Goal: Transaction & Acquisition: Purchase product/service

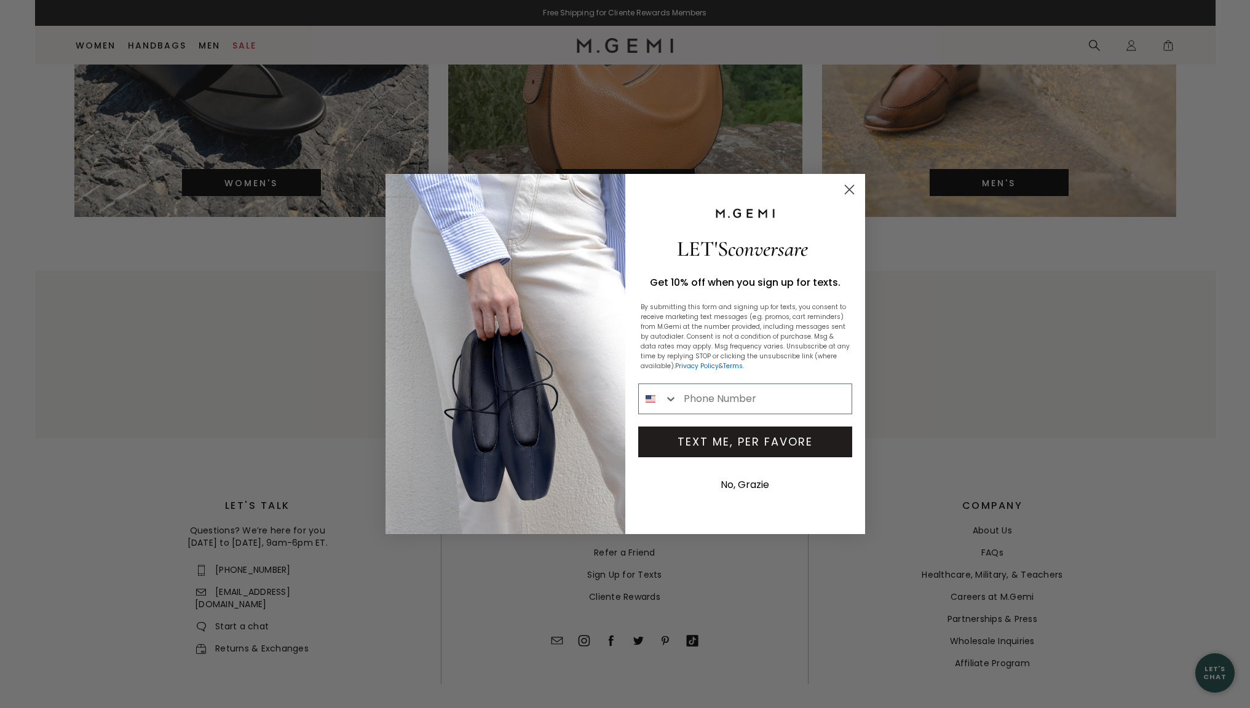
click at [853, 188] on circle "Close dialog" at bounding box center [849, 190] width 20 height 20
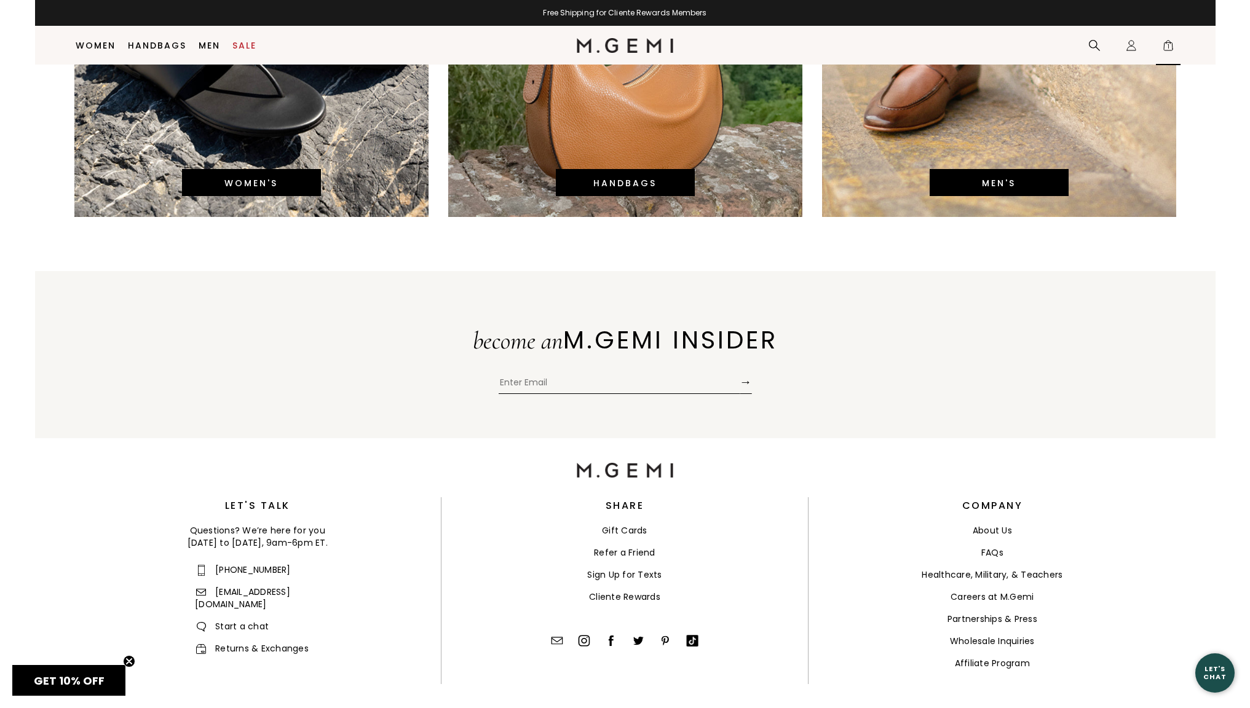
click at [1172, 46] on span "1" at bounding box center [1168, 48] width 12 height 12
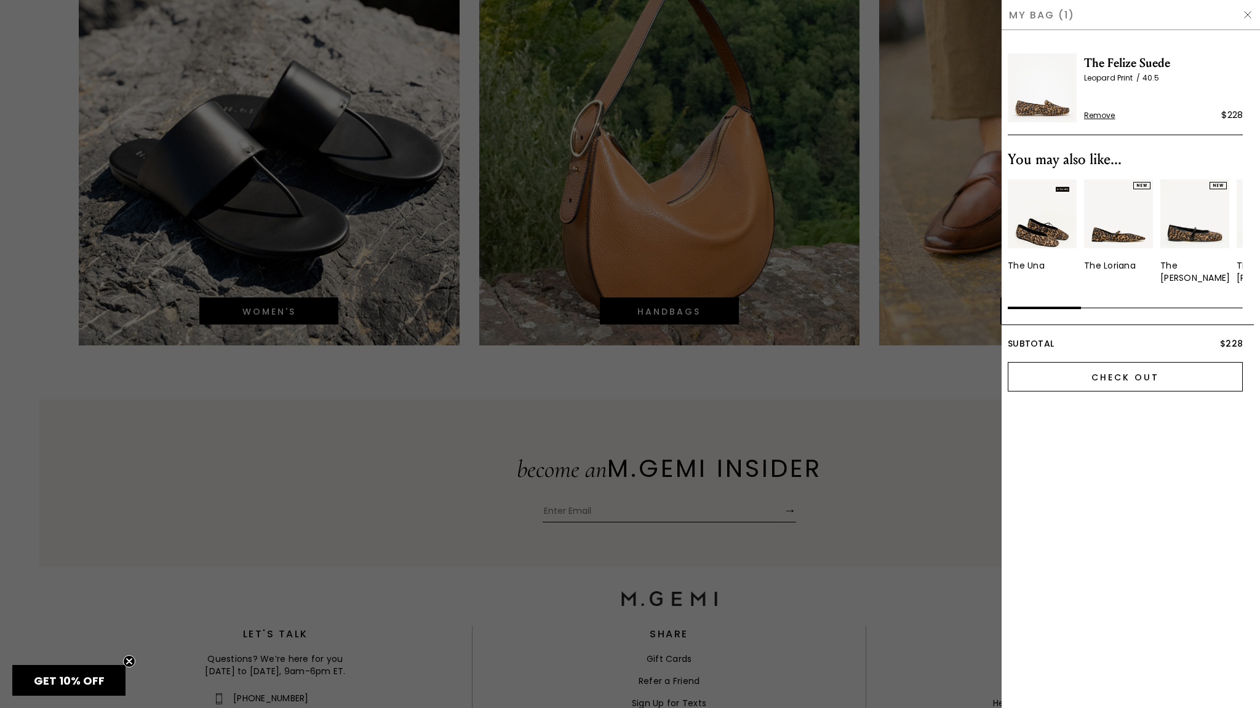
click at [1105, 379] on input "Check Out" at bounding box center [1124, 377] width 235 height 30
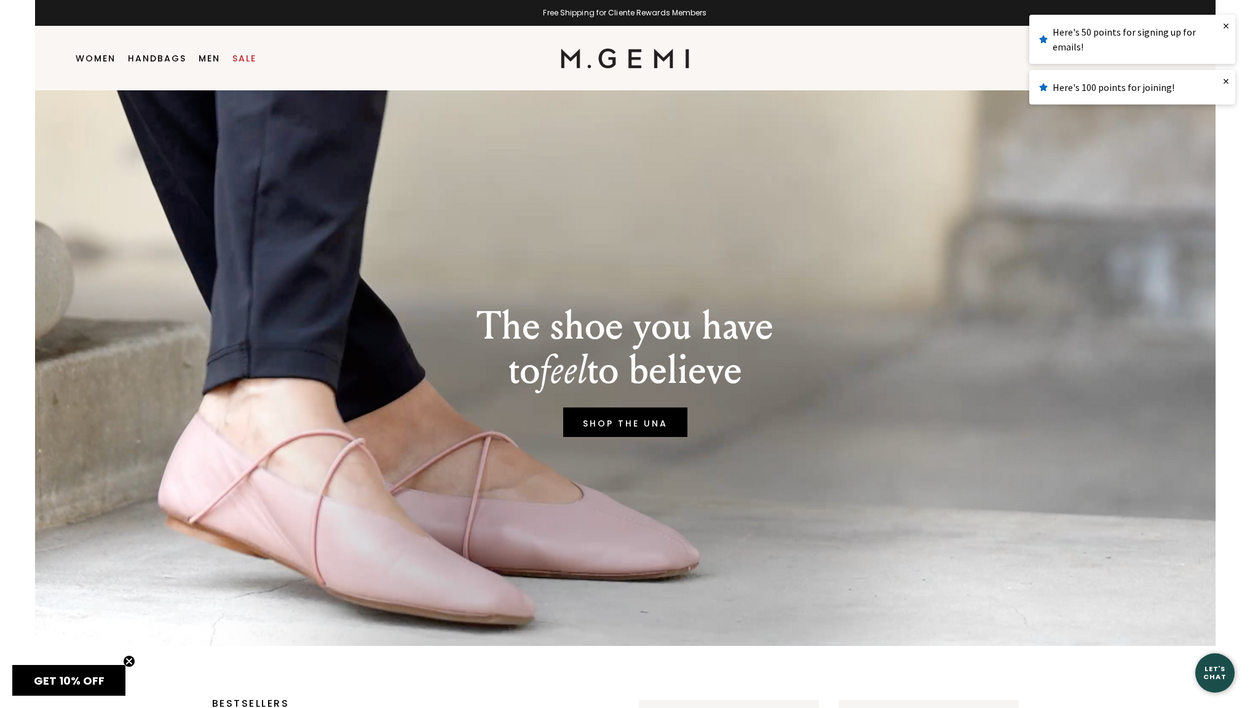
click at [1228, 25] on link "×" at bounding box center [1226, 26] width 18 height 22
